Goal: Information Seeking & Learning: Check status

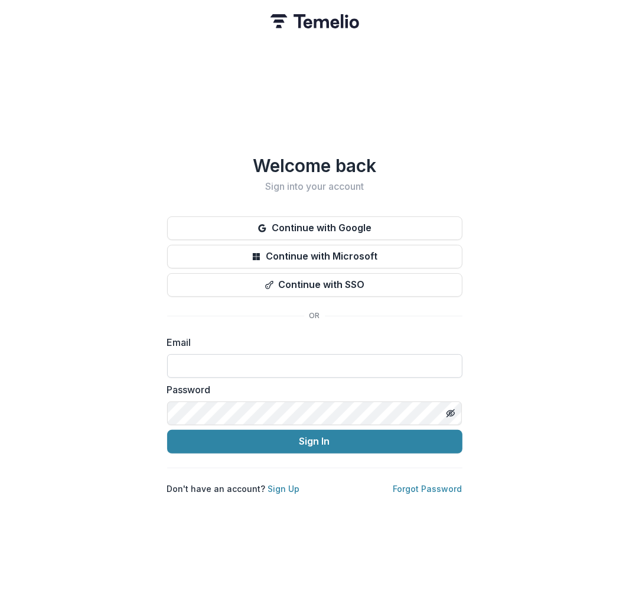
click at [439, 362] on input at bounding box center [314, 366] width 295 height 24
drag, startPoint x: 402, startPoint y: 346, endPoint x: 403, endPoint y: 362, distance: 16.6
click at [402, 347] on div "Email" at bounding box center [314, 356] width 295 height 43
click at [404, 362] on input at bounding box center [314, 366] width 295 height 24
type input "**********"
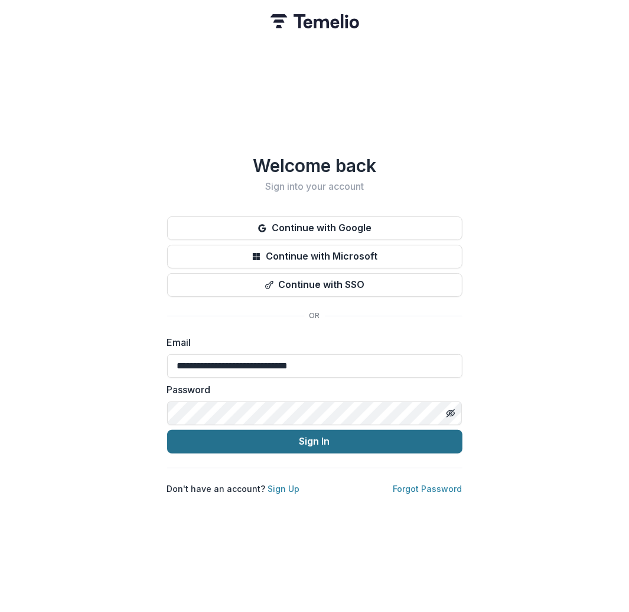
click at [398, 433] on button "Sign In" at bounding box center [314, 442] width 295 height 24
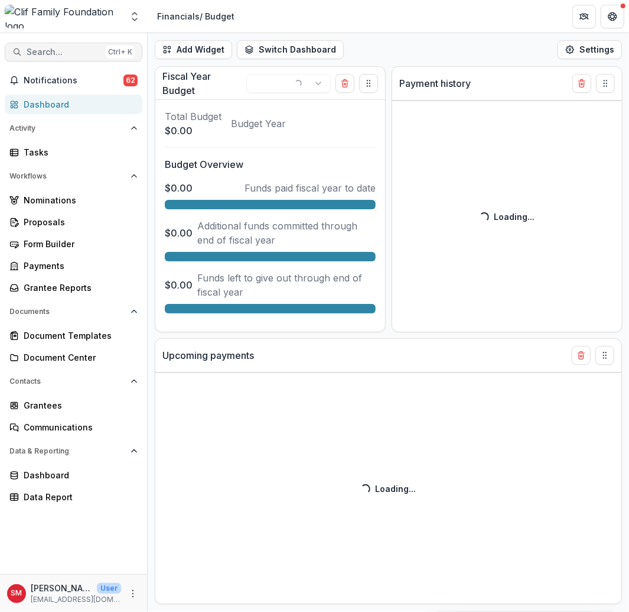
click at [72, 50] on span "Search..." at bounding box center [64, 52] width 74 height 10
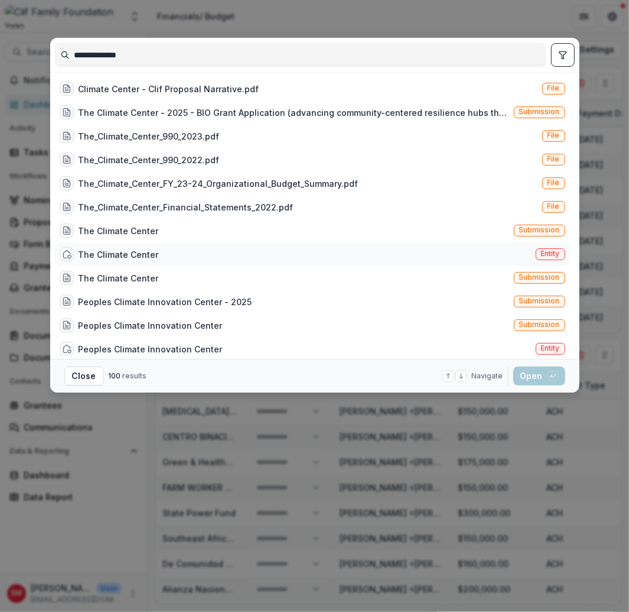
type input "**********"
click at [136, 248] on div "The Climate Center" at bounding box center [119, 254] width 80 height 12
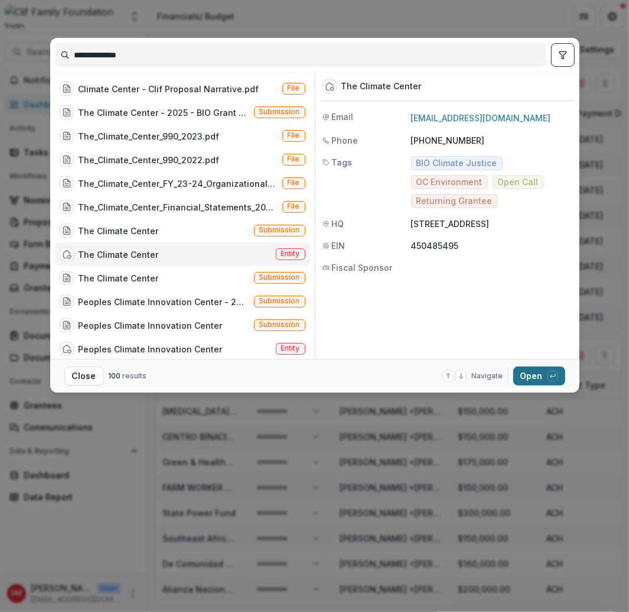
click at [541, 375] on button "Open with enter key" at bounding box center [539, 375] width 52 height 19
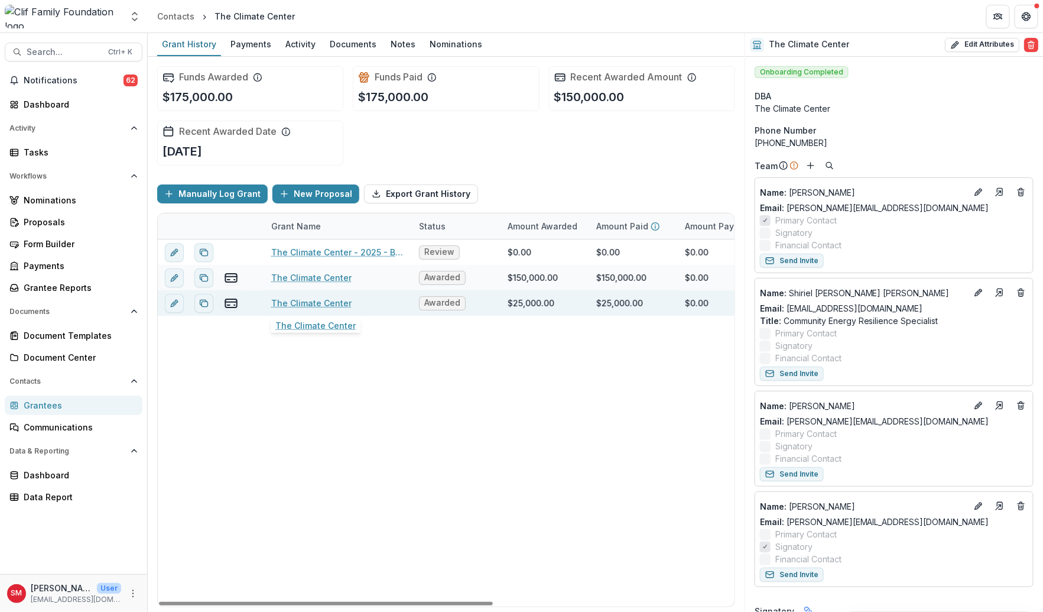
click at [310, 297] on link "The Climate Center" at bounding box center [311, 303] width 80 height 12
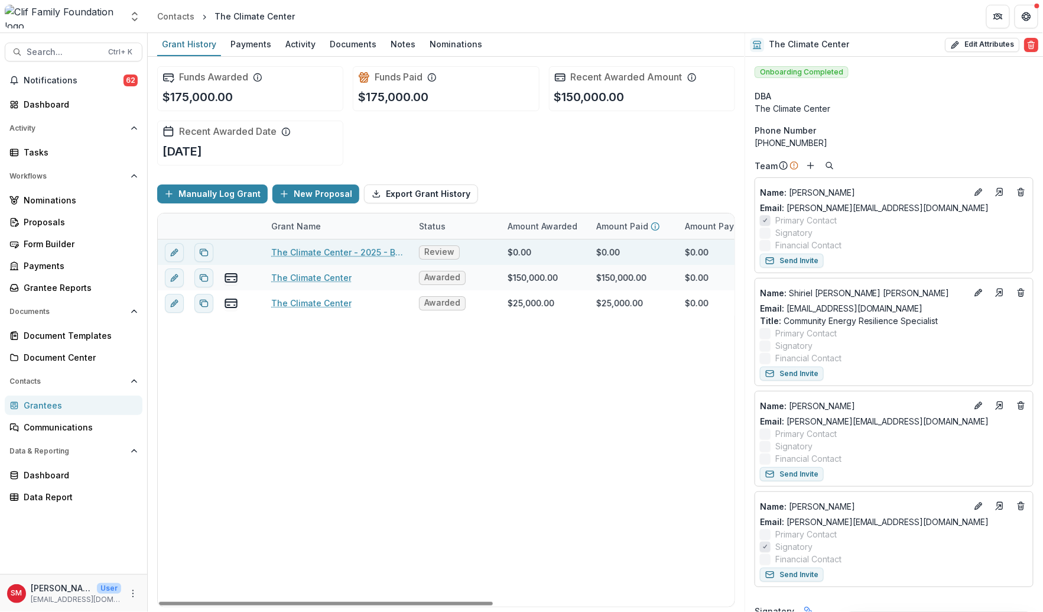
click at [300, 247] on link "The Climate Center - 2025 - BIO Grant Application" at bounding box center [338, 252] width 134 height 12
